Goal: Register for event/course

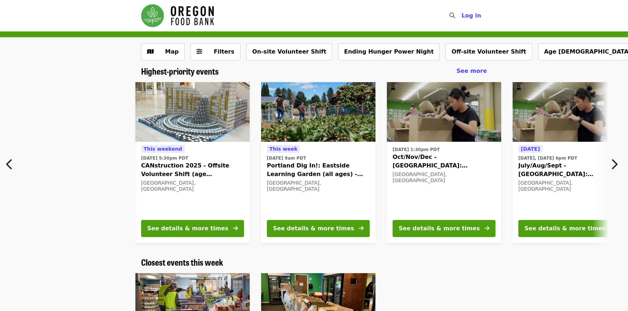
scroll to position [0, 384]
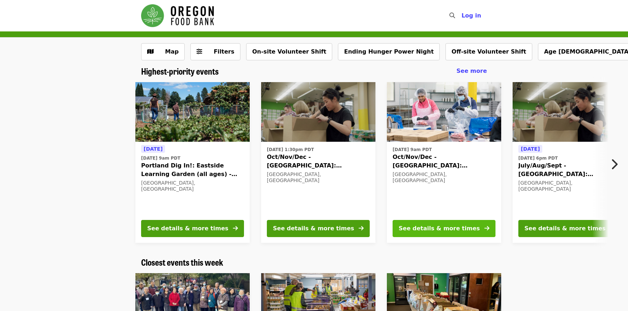
click at [436, 226] on div "See details & more times" at bounding box center [439, 228] width 81 height 9
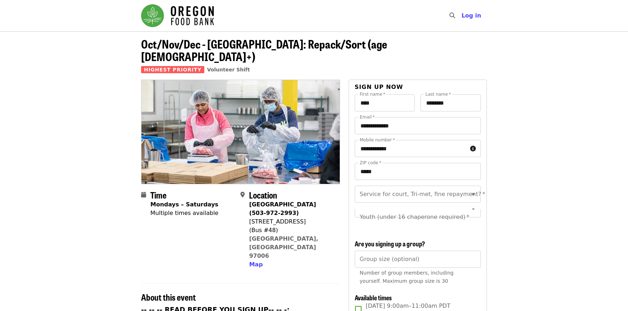
scroll to position [214, 0]
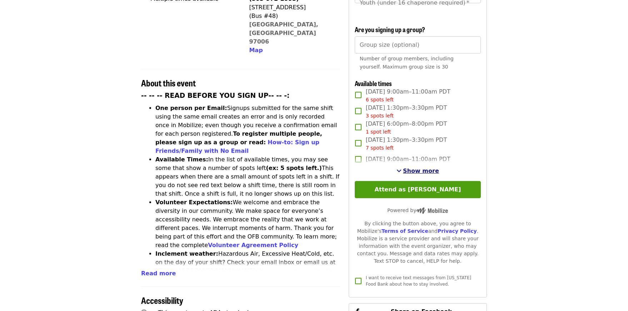
click at [416, 170] on span "Show more" at bounding box center [421, 171] width 36 height 7
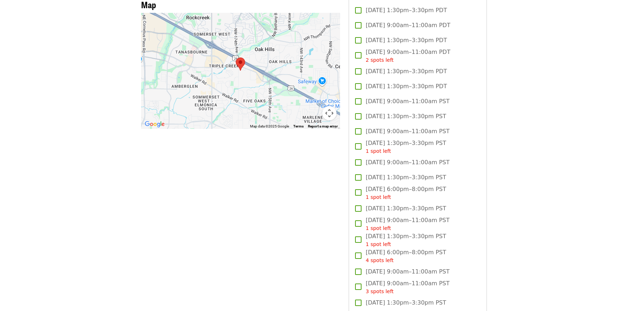
scroll to position [679, 0]
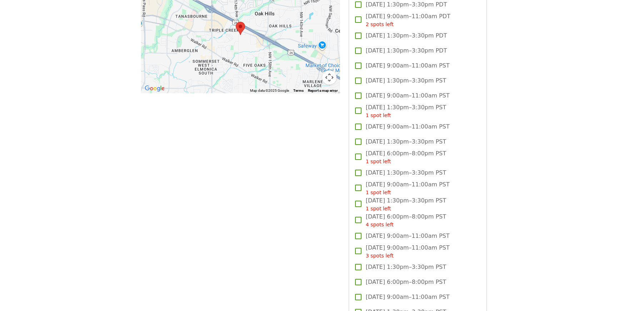
click at [412, 281] on span "Thu, Nov 13, 6:00pm–8:00pm PST" at bounding box center [406, 282] width 80 height 9
drag, startPoint x: 554, startPoint y: 269, endPoint x: 285, endPoint y: 160, distance: 289.7
click at [285, 160] on article "Oct/Nov/Dec - Beaverton: Repack/Sort (age 10+) Highest Priority Volunteer Shift…" at bounding box center [314, 283] width 628 height 1860
click at [285, 160] on div "Time Mondays – Saturdays Multiple times available Location Beaverton Warehouse …" at bounding box center [240, 298] width 199 height 1795
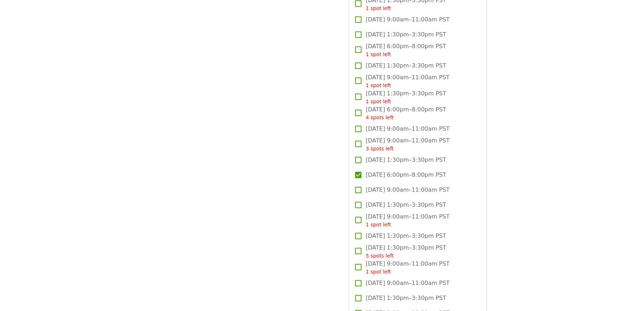
drag, startPoint x: 271, startPoint y: 245, endPoint x: 284, endPoint y: 254, distance: 15.9
click at [271, 245] on div "Time Mondays – Saturdays Multiple times available Location Beaverton Warehouse …" at bounding box center [240, 191] width 199 height 1795
click at [276, 144] on div "Time Mondays – Saturdays Multiple times available Location Beaverton Warehouse …" at bounding box center [240, 191] width 199 height 1795
